Goal: Navigation & Orientation: Understand site structure

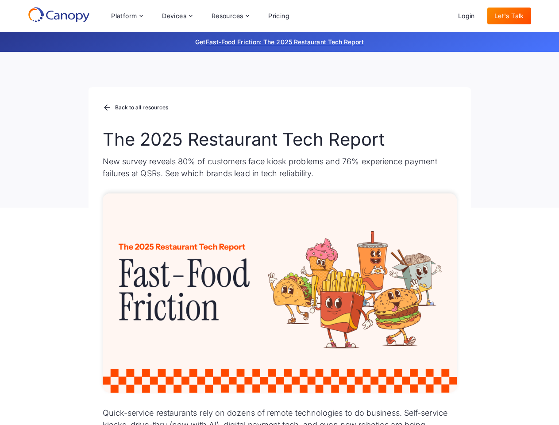
click at [200, 16] on div "Platform Platform Monitor A centralized view of your entire fleet Manage Remote…" at bounding box center [200, 16] width 193 height 18
click at [127, 16] on div "Platform" at bounding box center [124, 16] width 26 height 6
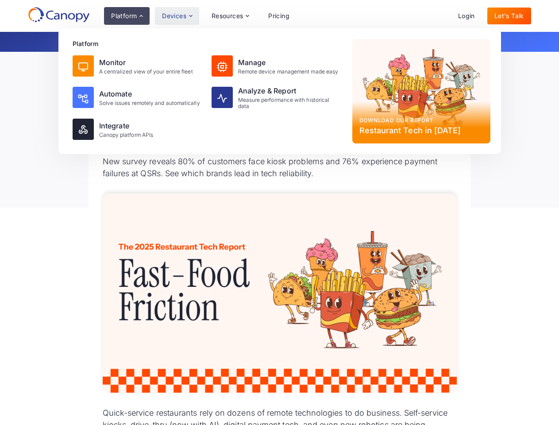
click at [177, 16] on div "Devices" at bounding box center [174, 16] width 24 height 6
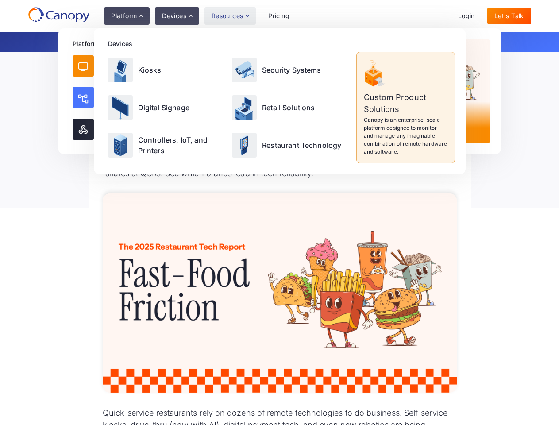
click at [230, 16] on div "Resources" at bounding box center [228, 16] width 32 height 6
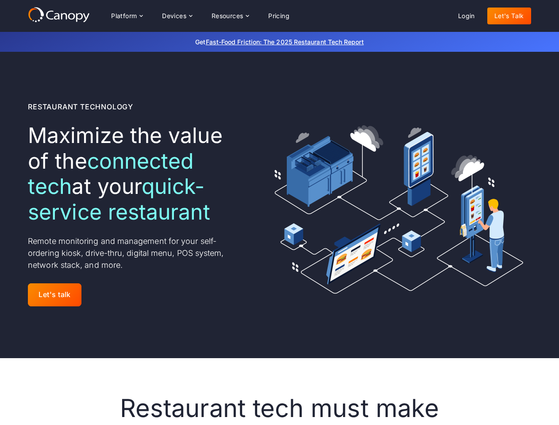
click at [200, 16] on div "Platform Platform Monitor A centralized view of your entire fleet Manage Remote…" at bounding box center [200, 16] width 193 height 18
click at [127, 16] on div "Platform" at bounding box center [124, 16] width 26 height 6
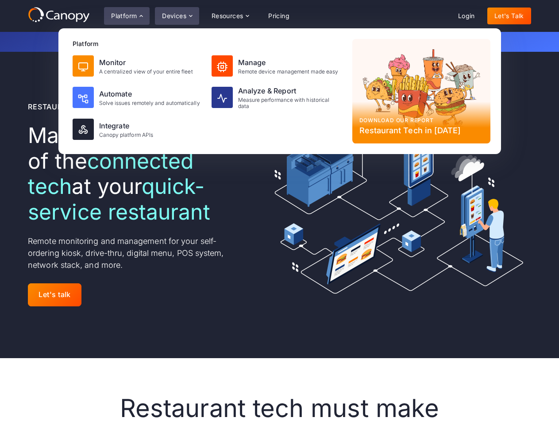
click at [177, 16] on div "Devices" at bounding box center [174, 16] width 24 height 6
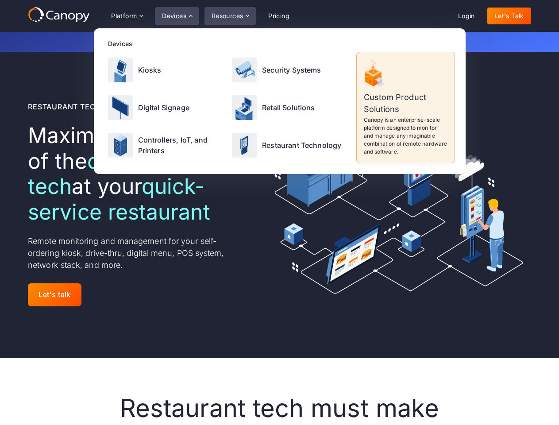
click at [230, 16] on div "Resources" at bounding box center [228, 16] width 32 height 6
